Goal: Navigation & Orientation: Find specific page/section

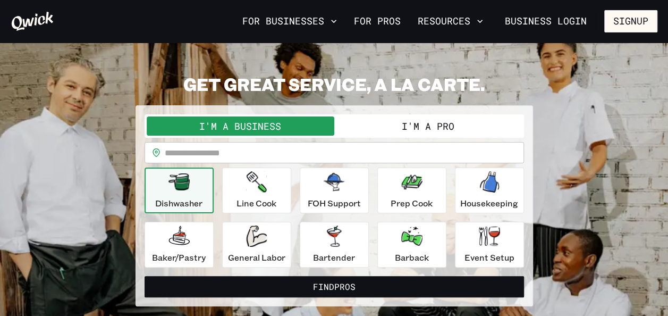
scroll to position [23, 0]
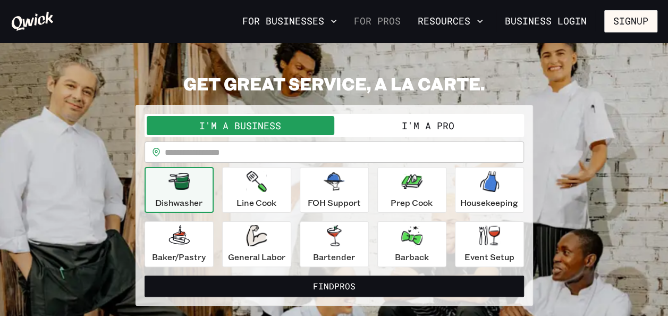
click at [389, 27] on link "For Pros" at bounding box center [377, 21] width 55 height 18
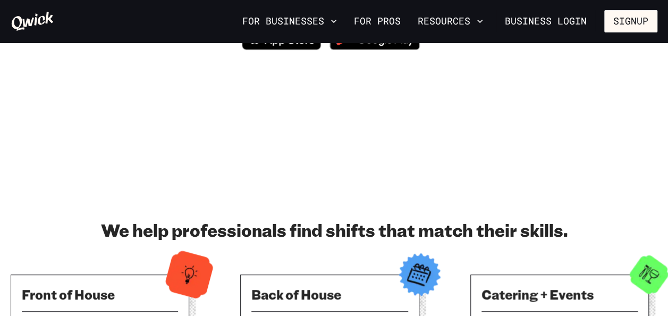
scroll to position [177, 0]
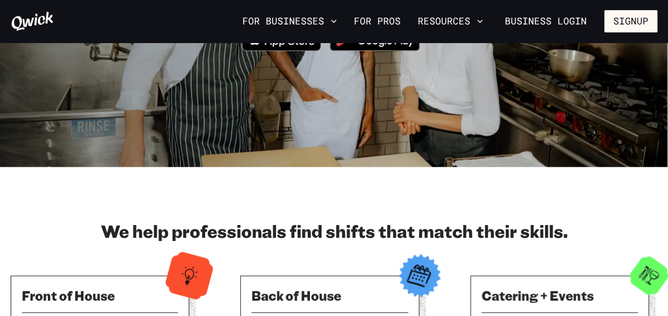
scroll to position [23, 0]
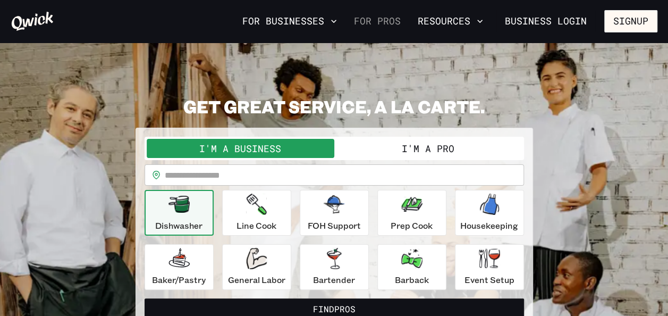
click at [389, 18] on link "For Pros" at bounding box center [377, 21] width 55 height 18
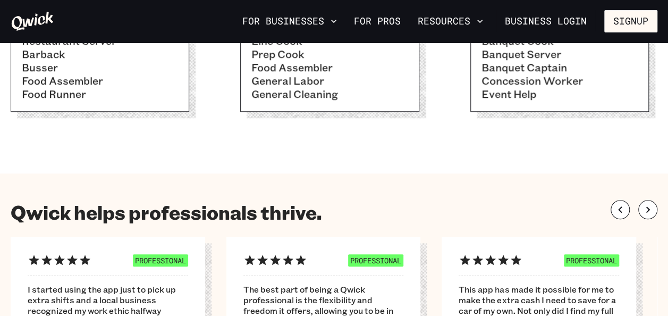
scroll to position [476, 0]
